Goal: Task Accomplishment & Management: Complete application form

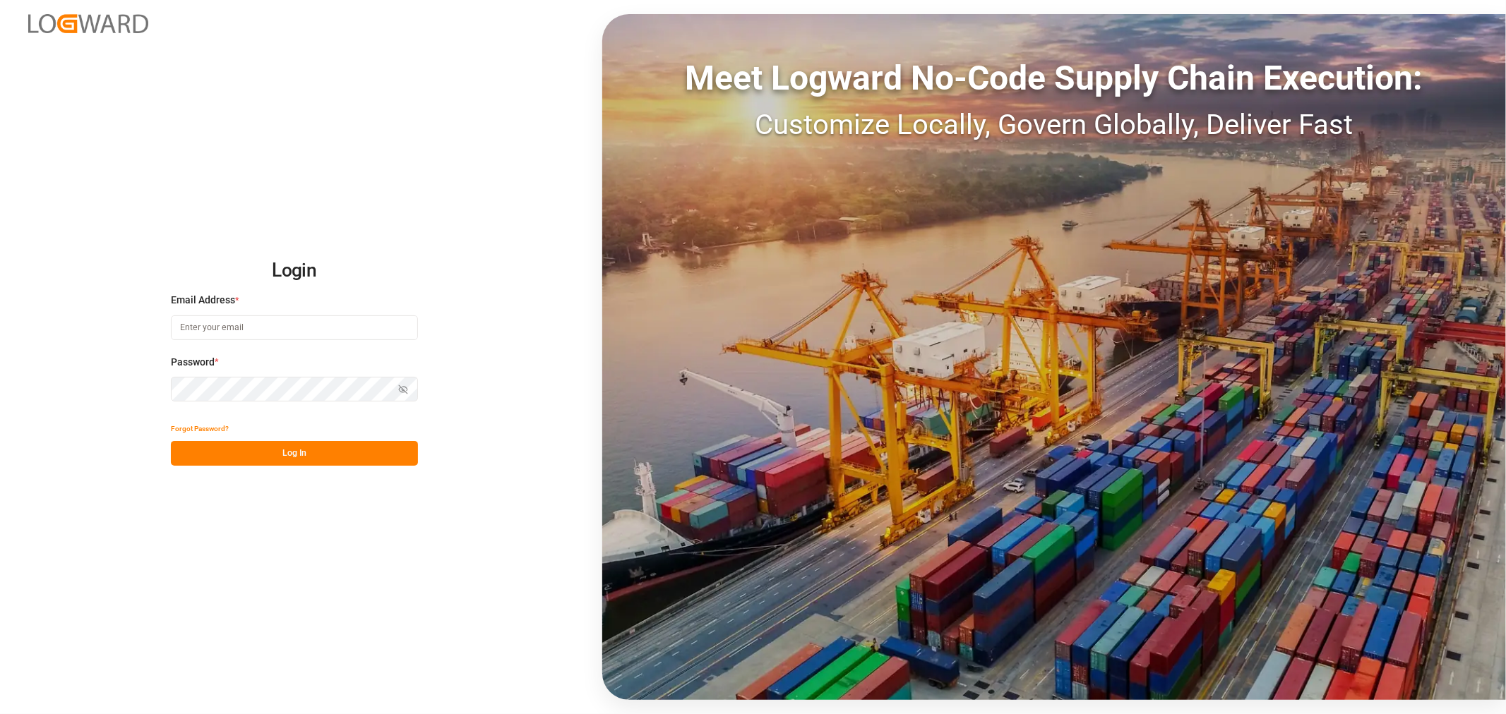
type input "[EMAIL_ADDRESS][DOMAIN_NAME]"
click at [233, 461] on button "Log In" at bounding box center [294, 453] width 247 height 25
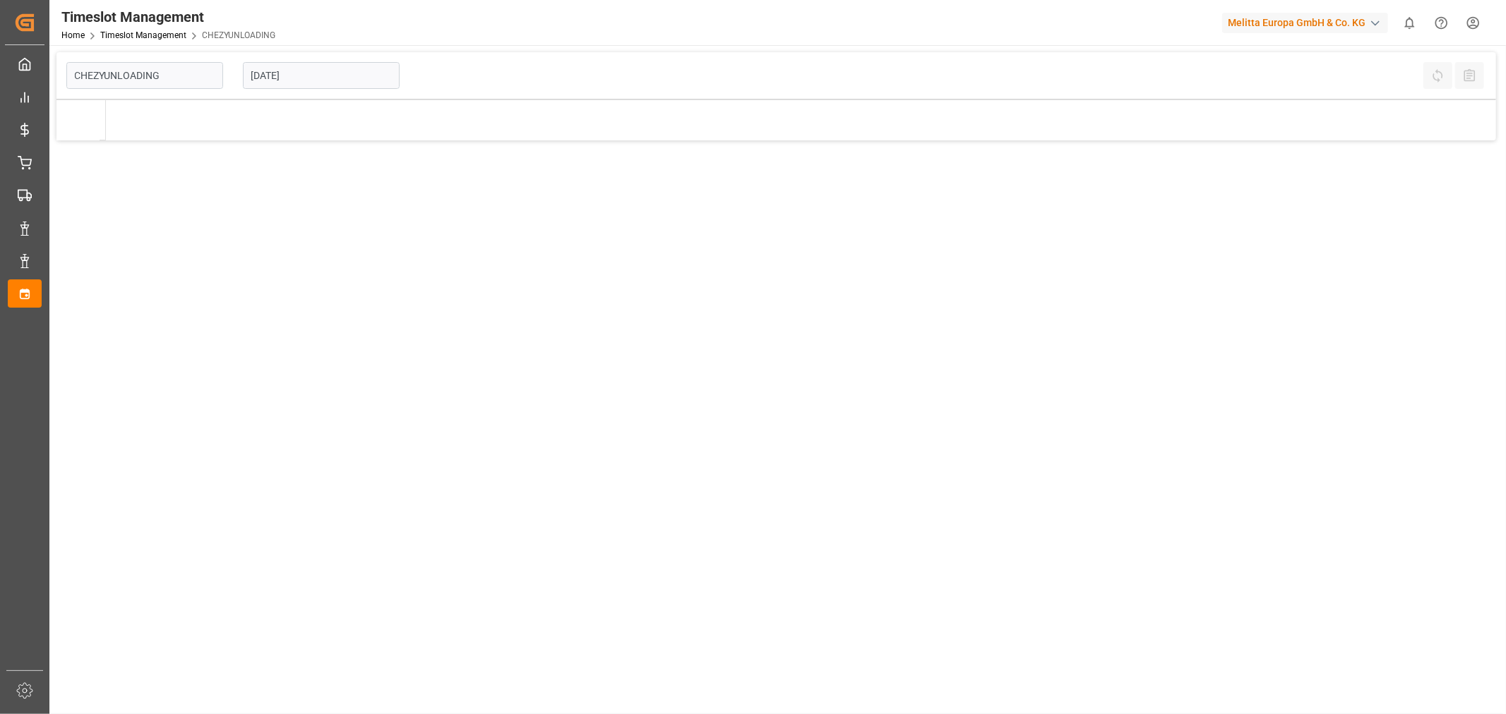
type input "Chezy Unloading"
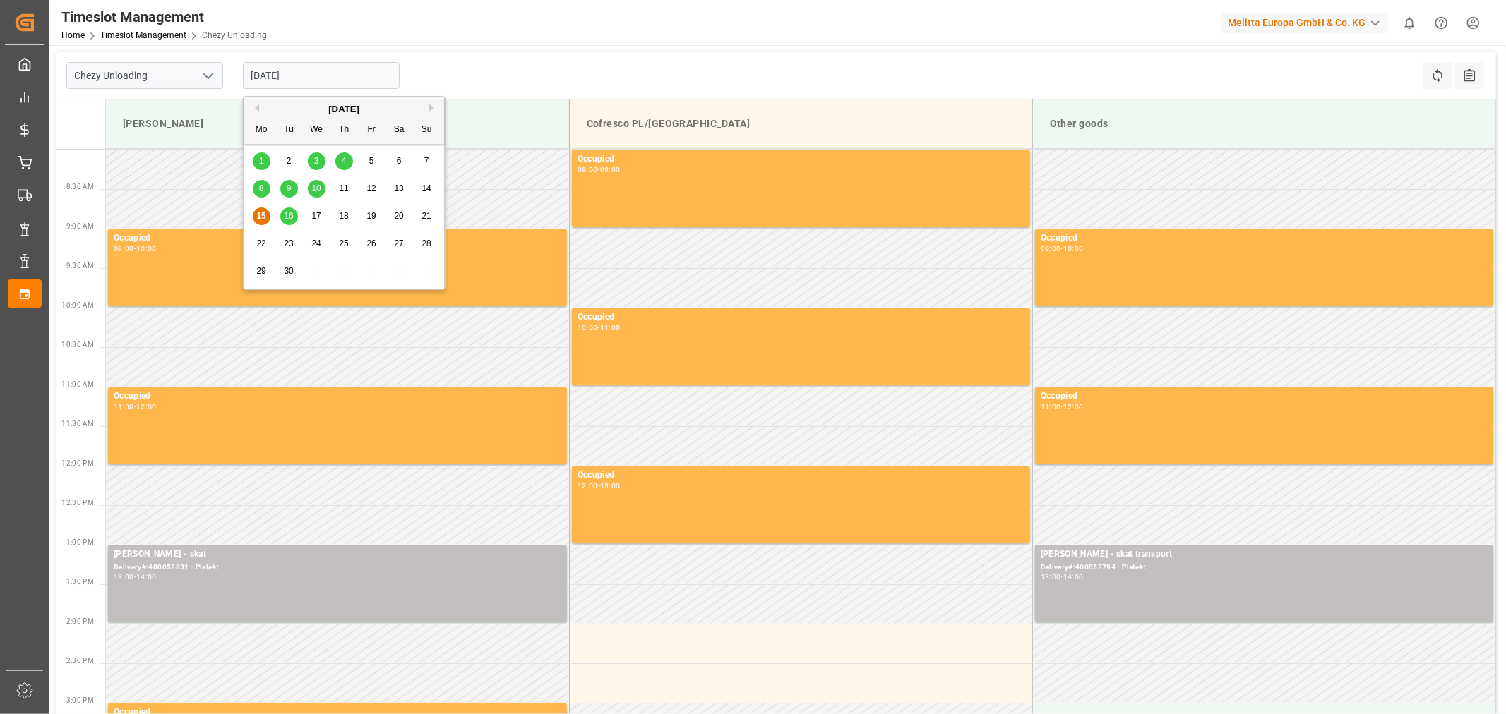
click at [292, 80] on input "[DATE]" at bounding box center [321, 75] width 157 height 27
click at [321, 215] on div "17" at bounding box center [317, 216] width 18 height 17
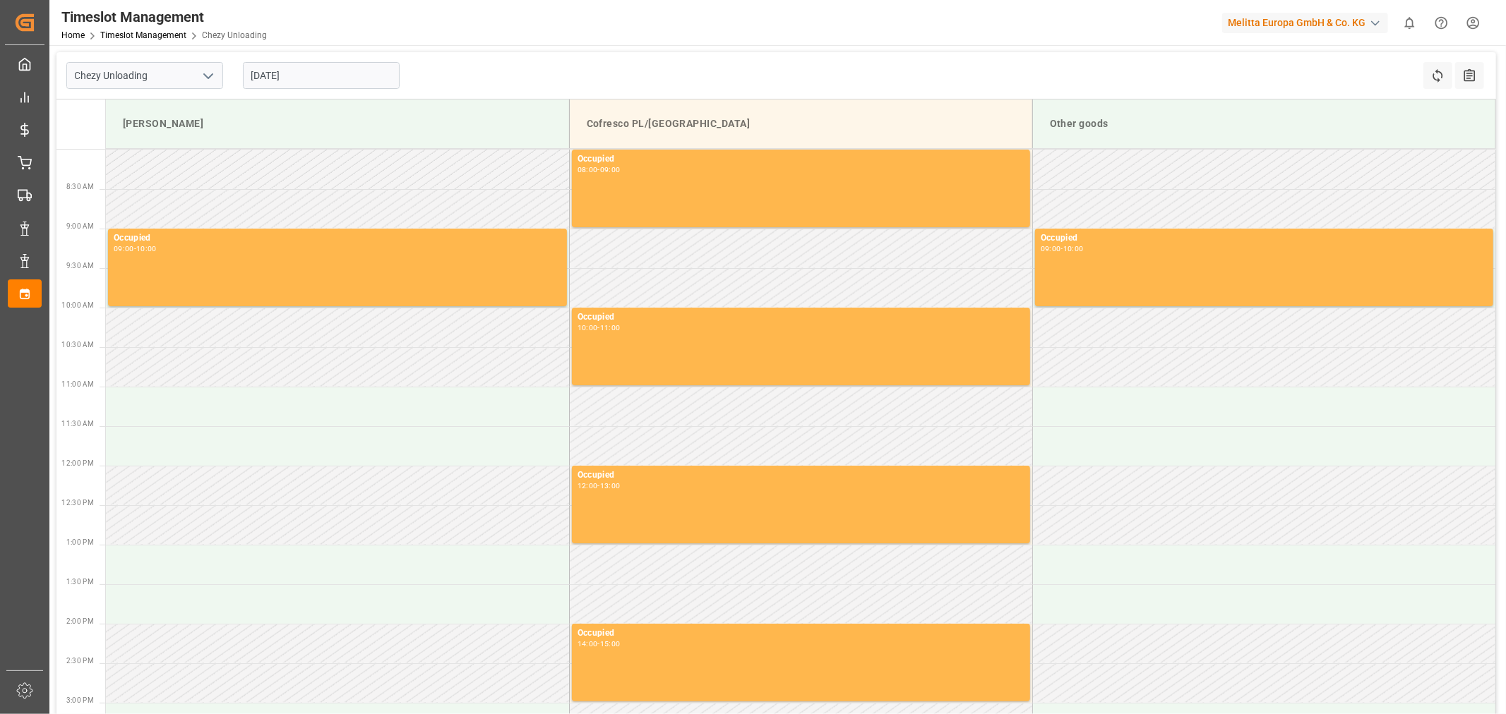
drag, startPoint x: 568, startPoint y: 52, endPoint x: 390, endPoint y: 37, distance: 177.8
click at [390, 37] on div "Timeslot Management Home Timeslot Management Chezy Unloading Melitta Europa Gmb…" at bounding box center [773, 22] width 1466 height 45
click at [336, 83] on input "[DATE]" at bounding box center [321, 75] width 157 height 27
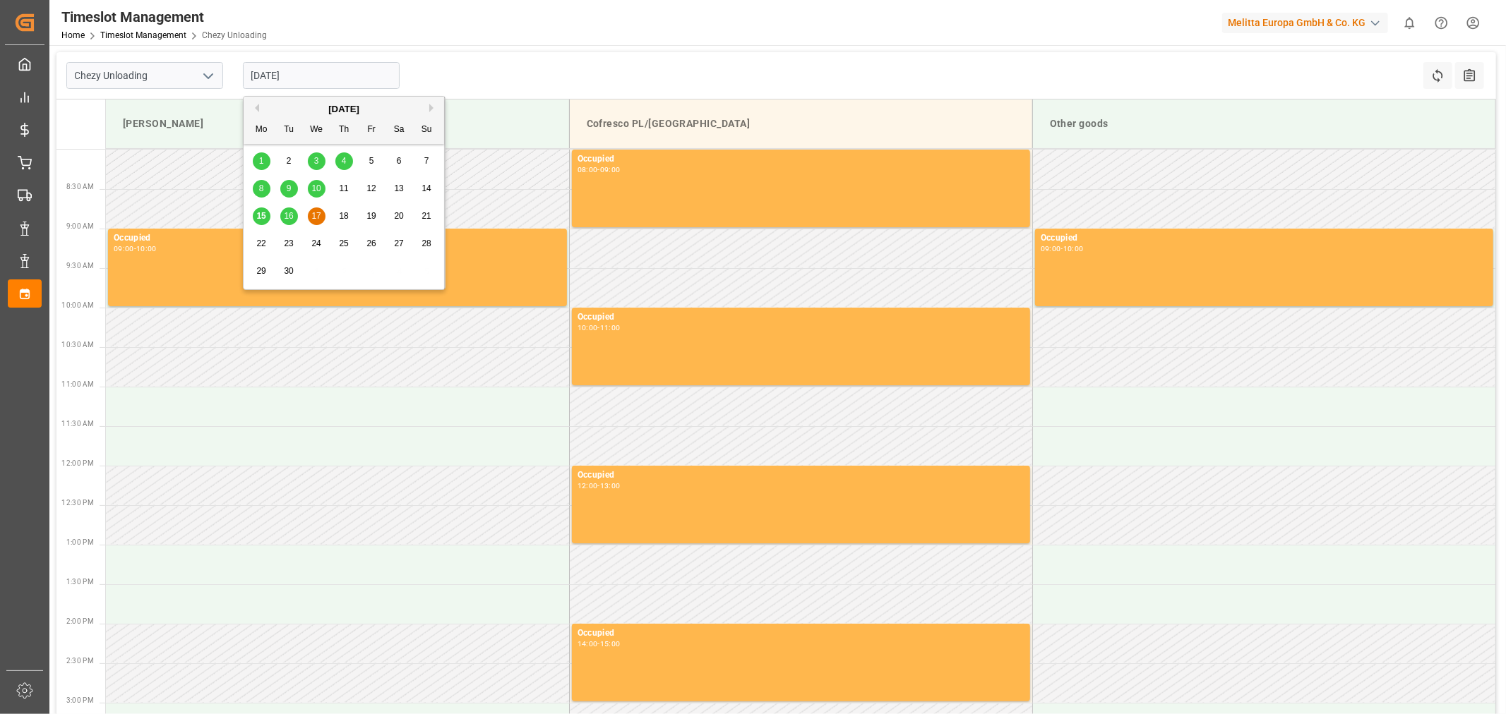
click at [259, 215] on span "15" at bounding box center [260, 216] width 9 height 10
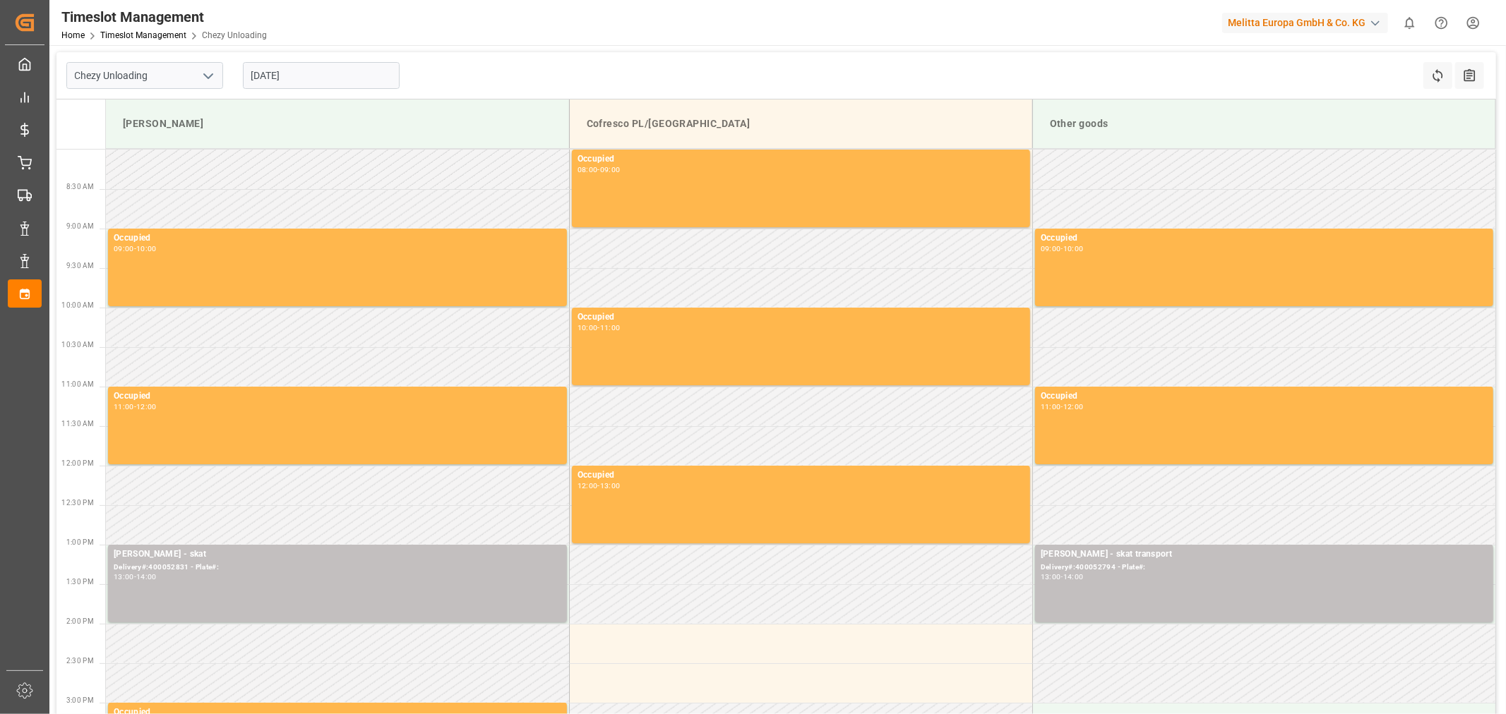
click at [304, 69] on input "[DATE]" at bounding box center [321, 75] width 157 height 27
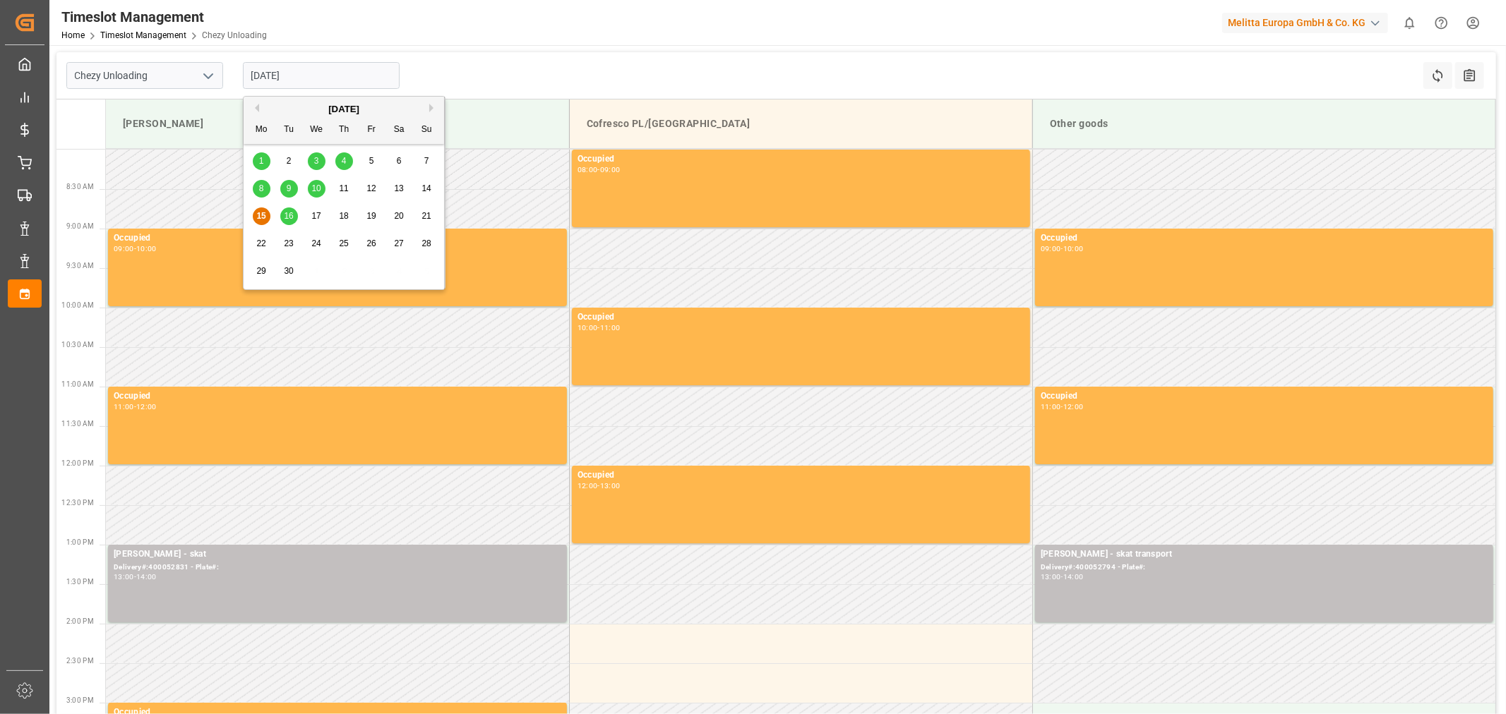
click at [315, 217] on span "17" at bounding box center [315, 216] width 9 height 10
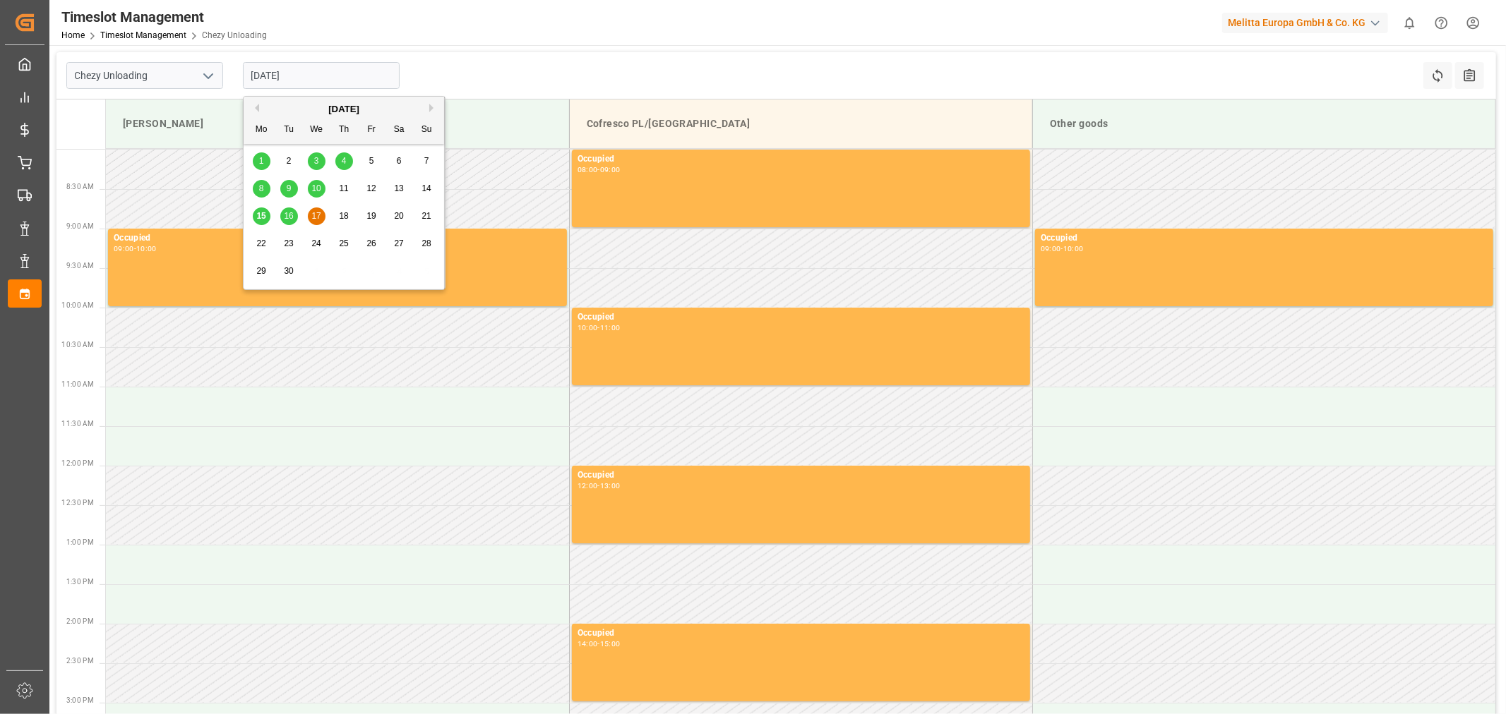
click at [330, 83] on input "[DATE]" at bounding box center [321, 75] width 157 height 27
click at [261, 219] on span "15" at bounding box center [260, 216] width 9 height 10
type input "[DATE]"
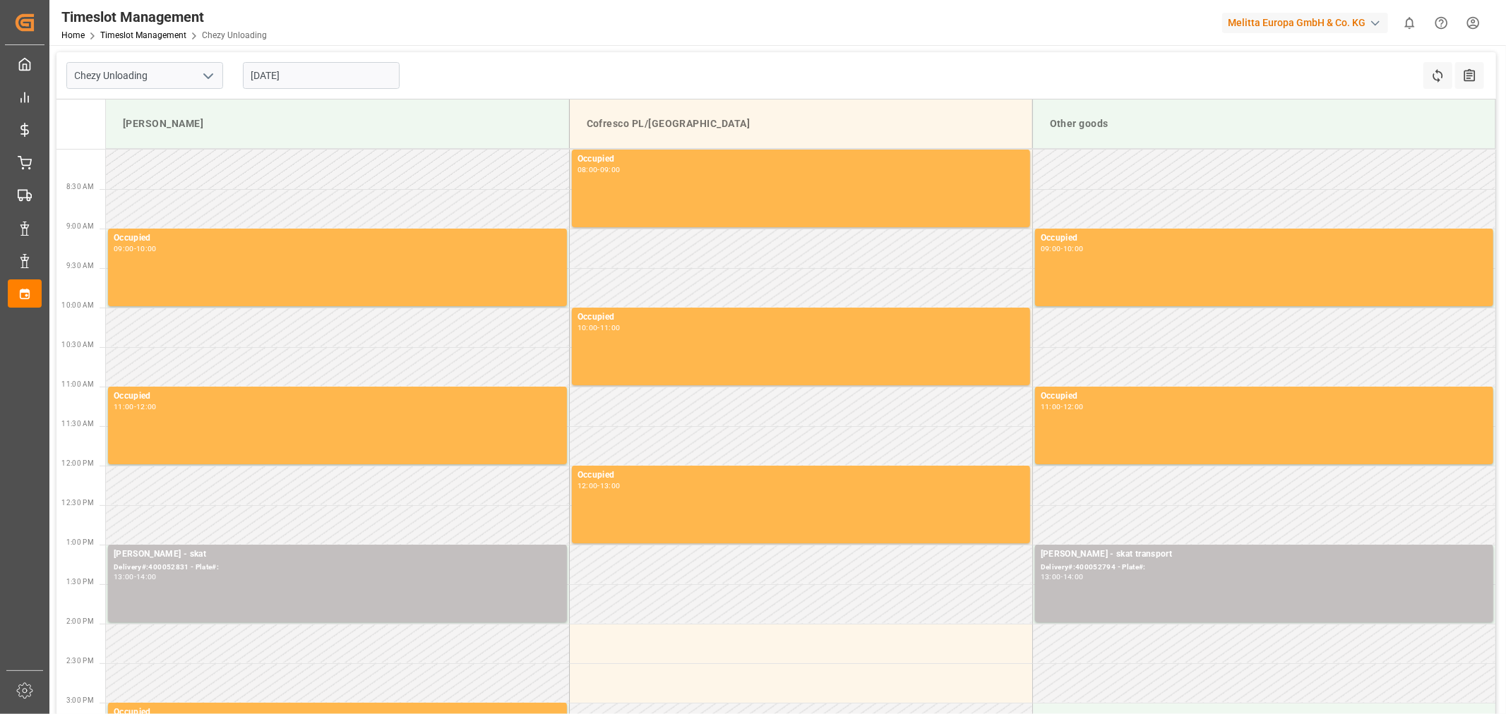
click at [270, 80] on input "[DATE]" at bounding box center [321, 75] width 157 height 27
click at [685, 44] on div "Timeslot Management Home Timeslot Management Chezy Unloading Melitta Europa Gmb…" at bounding box center [773, 22] width 1466 height 45
drag, startPoint x: 674, startPoint y: 59, endPoint x: 612, endPoint y: 36, distance: 66.1
click at [613, 36] on div "Timeslot Management Home Timeslot Management Chezy Unloading Melitta Europa Gmb…" at bounding box center [773, 22] width 1466 height 45
